Goal: Register for event/course

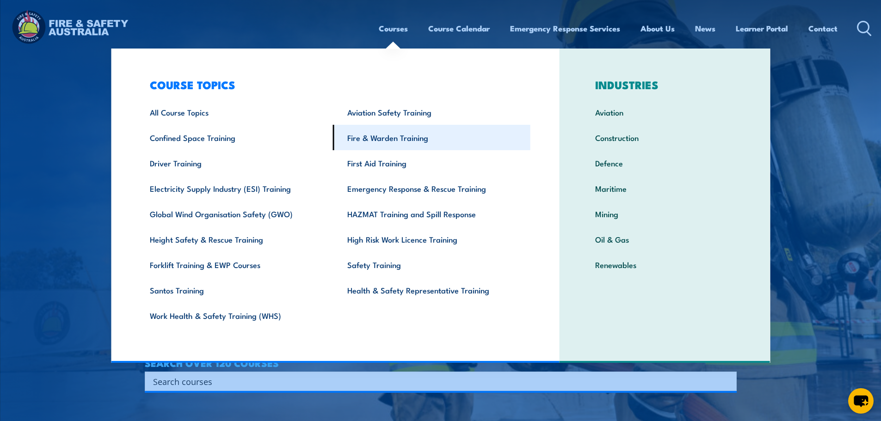
click at [359, 137] on link "Fire & Warden Training" at bounding box center [431, 137] width 197 height 25
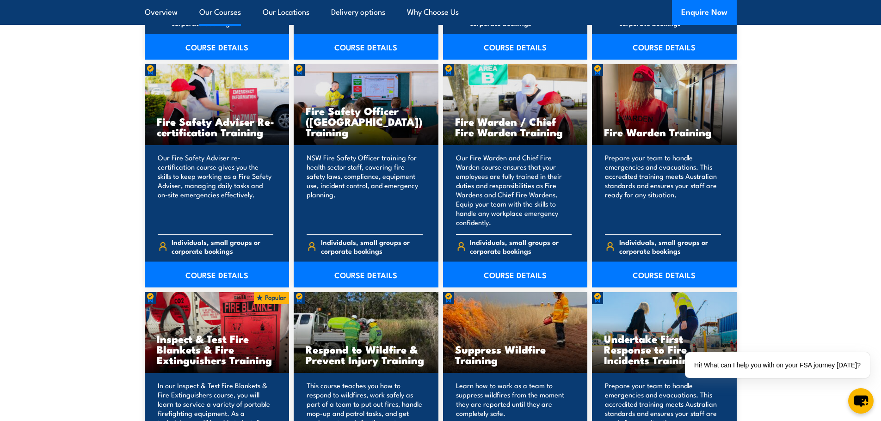
scroll to position [1249, 0]
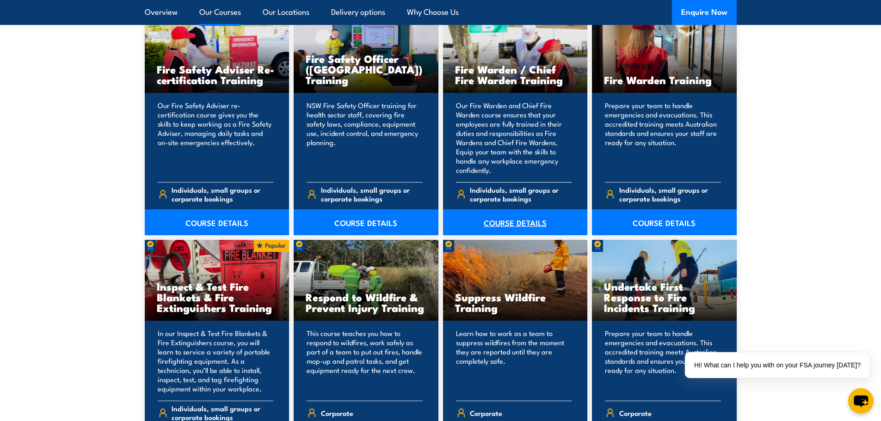
click at [514, 222] on link "COURSE DETAILS" at bounding box center [515, 223] width 145 height 26
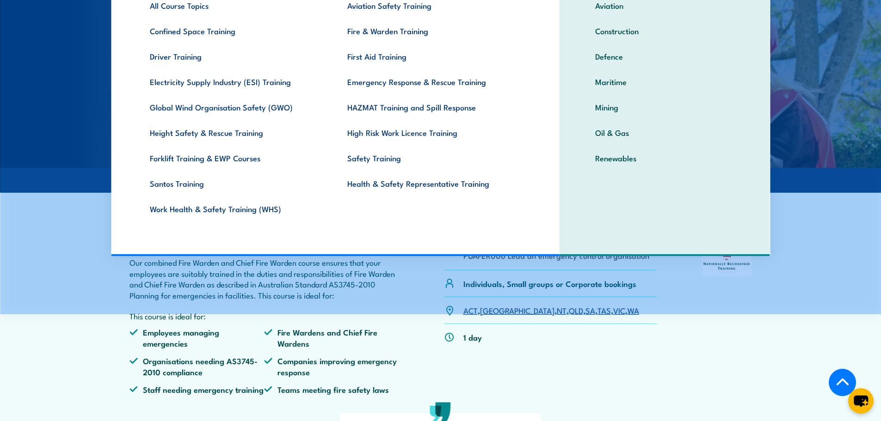
scroll to position [185, 0]
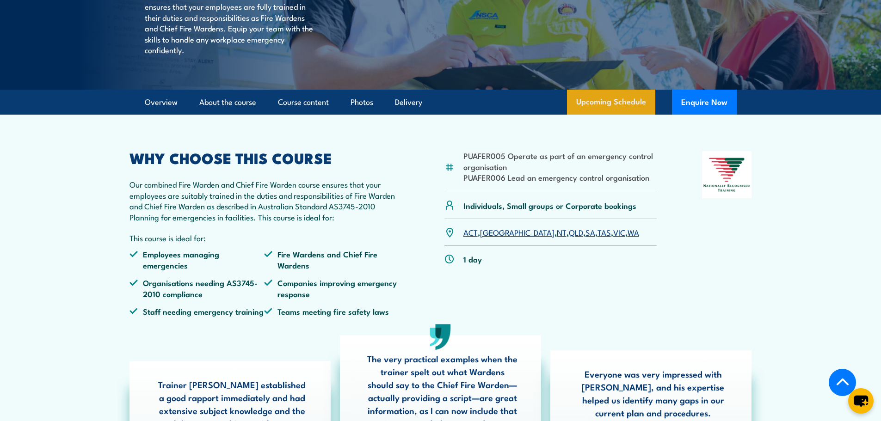
click at [617, 115] on link "Upcoming Schedule" at bounding box center [611, 102] width 88 height 25
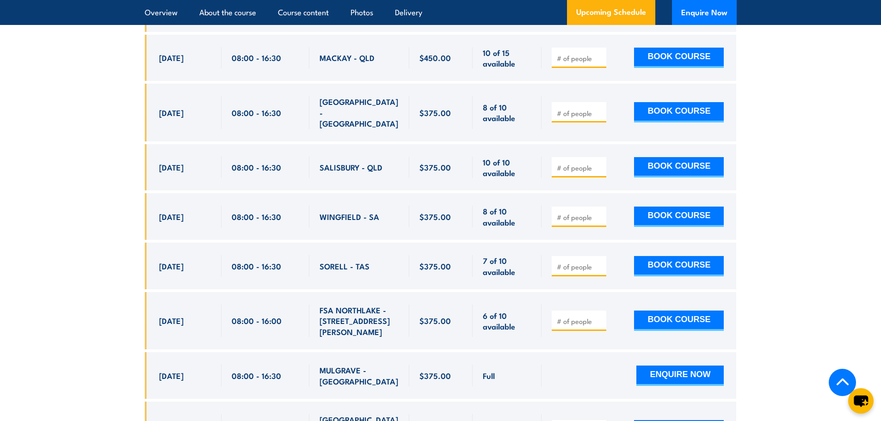
scroll to position [2794, 0]
